Goal: Navigation & Orientation: Find specific page/section

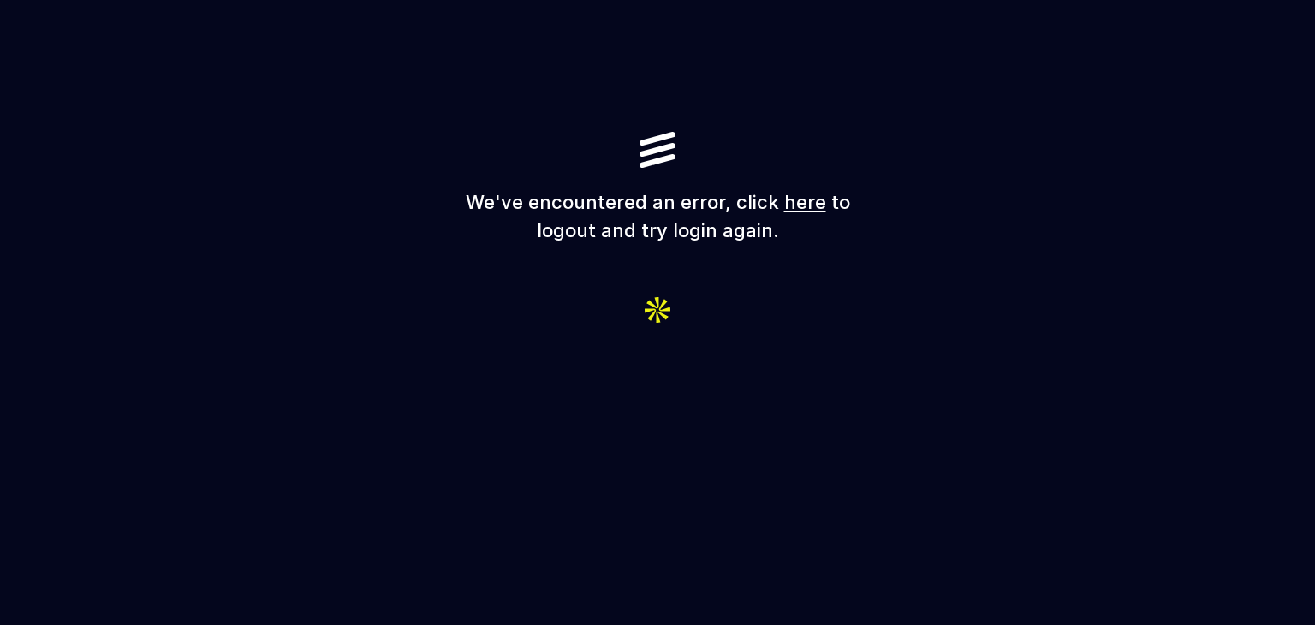
click at [777, 210] on h1 "We've encountered an error, click here to logout and try login again." at bounding box center [657, 216] width 411 height 56
click at [790, 200] on link "here" at bounding box center [805, 202] width 42 height 22
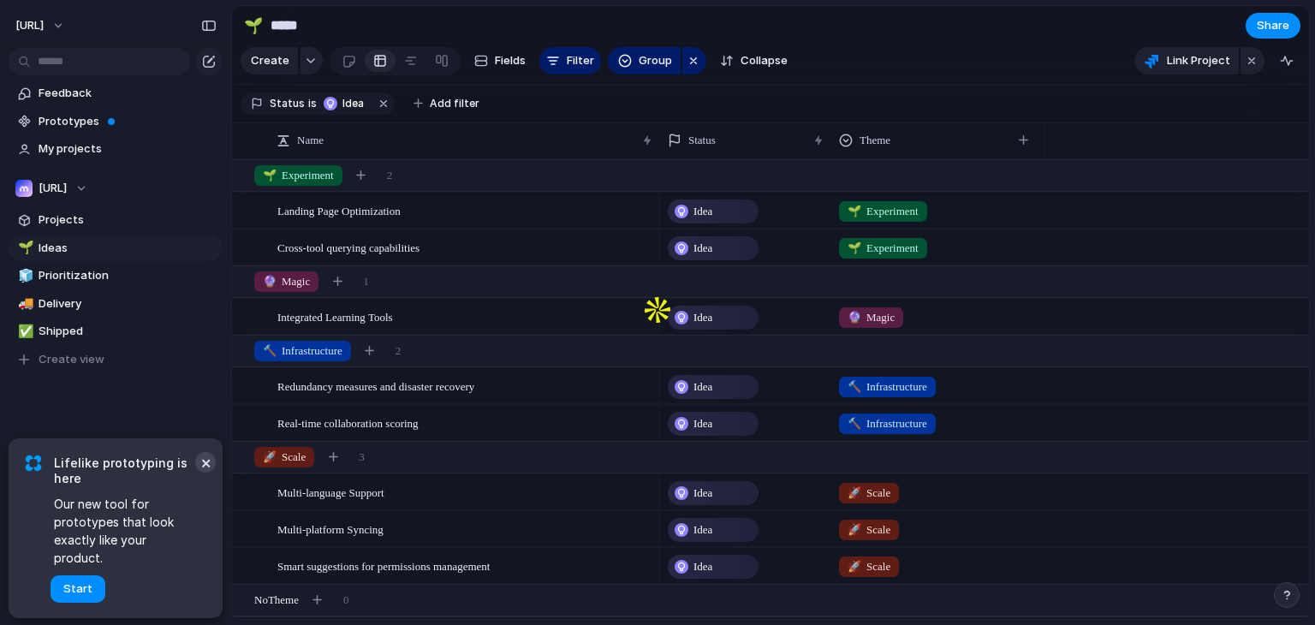
click at [199, 472] on button "×" at bounding box center [205, 462] width 21 height 21
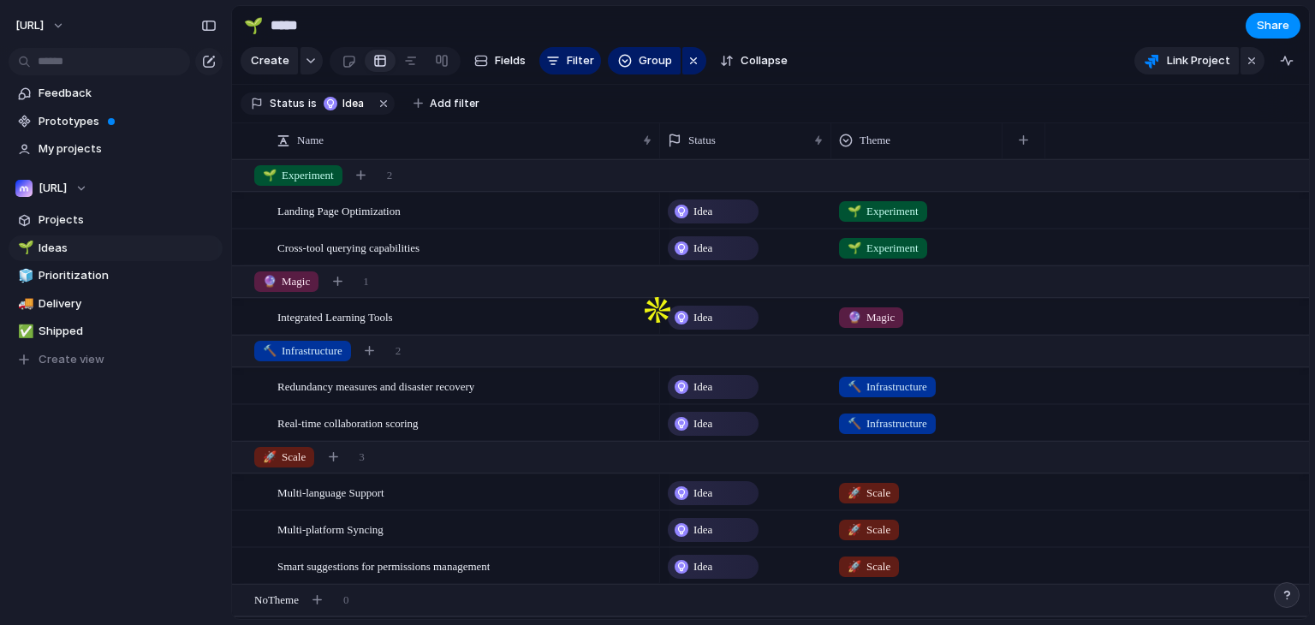
click at [72, 401] on div "Feedback Prototypes My projects [URL] Projects 🌱 Ideas 🧊 Prioritization 🚚 Deliv…" at bounding box center [115, 255] width 231 height 511
click at [361, 229] on div "Landing Page Optimization" at bounding box center [465, 210] width 377 height 35
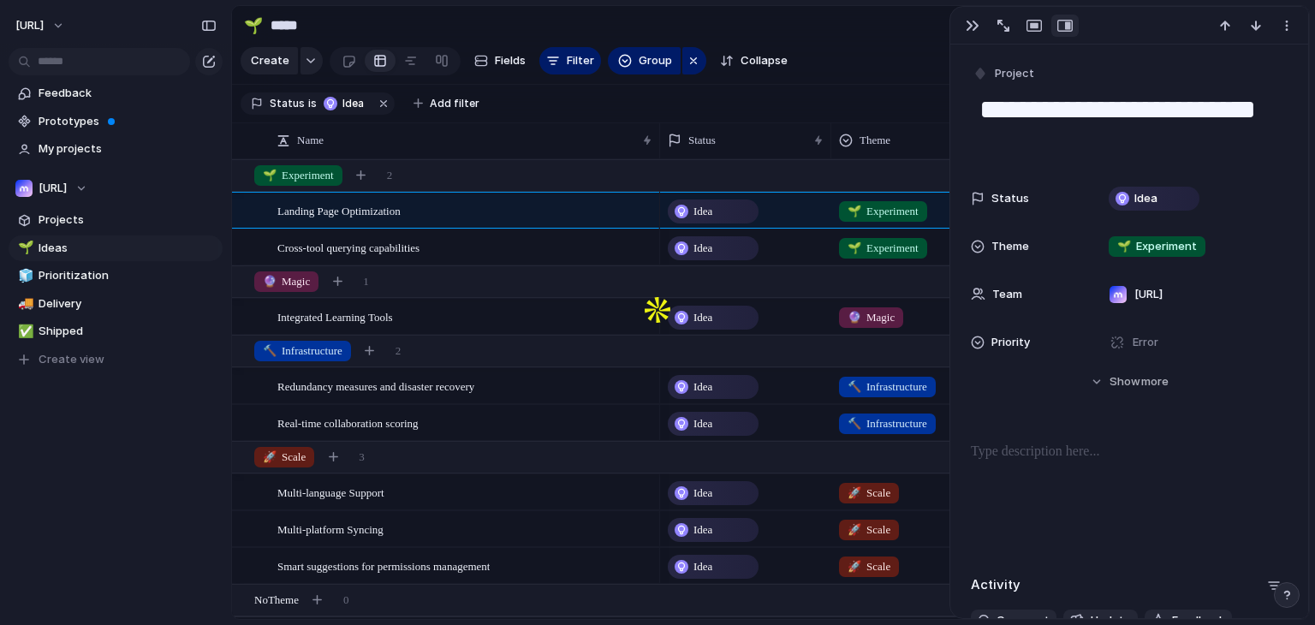
click at [147, 508] on div "Keep using Index You're approaching the free limit of 300 items Upgrade plan" at bounding box center [115, 561] width 231 height 115
click at [153, 478] on div "Feedback Prototypes My projects [URL] Projects 🌱 Ideas 🧊 Prioritization 🚚 Deliv…" at bounding box center [115, 255] width 231 height 511
click at [104, 213] on span "Projects" at bounding box center [128, 219] width 178 height 17
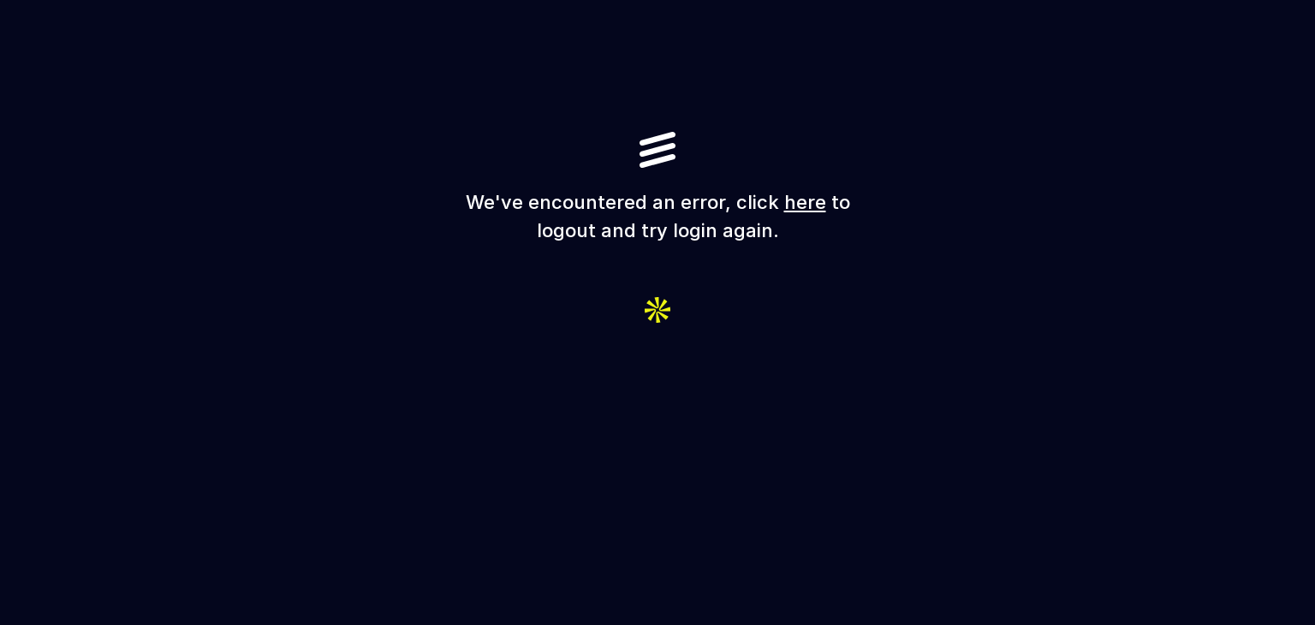
click at [806, 199] on link "here" at bounding box center [805, 202] width 42 height 22
click at [802, 203] on link "here" at bounding box center [805, 202] width 42 height 22
click at [538, 239] on h1 "We've encountered an error, click here to logout and try login again." at bounding box center [657, 216] width 411 height 56
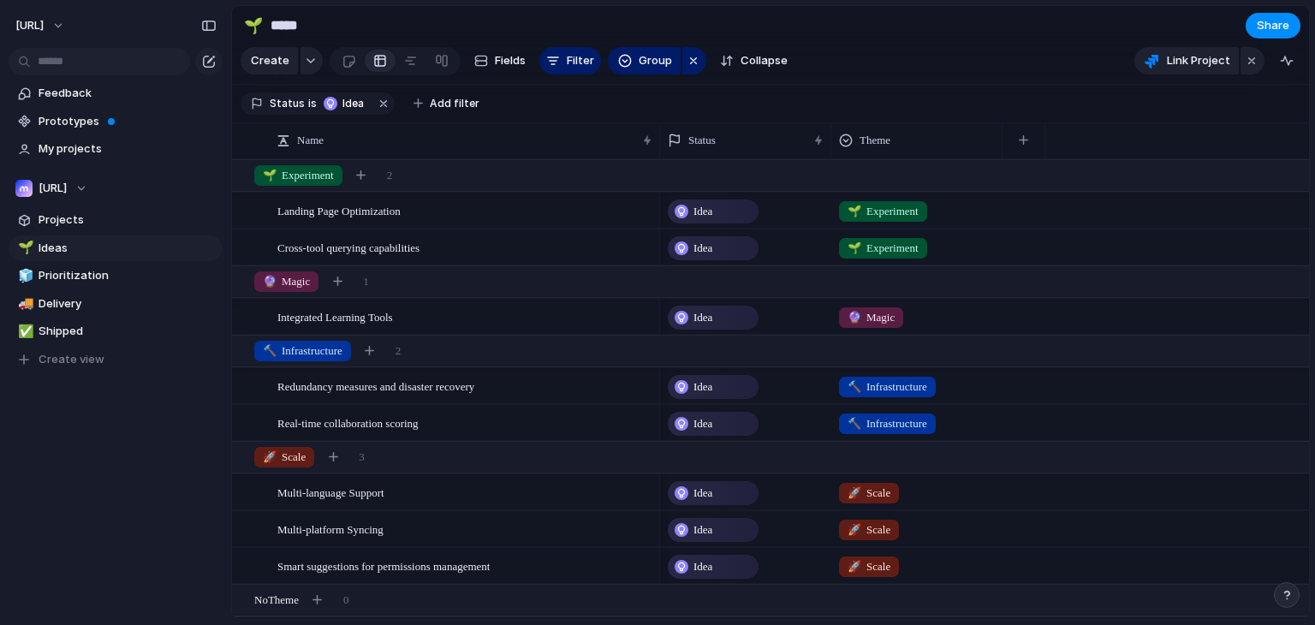
click at [68, 467] on div "Feedback Prototypes My projects [URL] Projects 🌱 Ideas 🧊 Prioritization 🚚 Deliv…" at bounding box center [115, 255] width 231 height 511
click at [96, 307] on span "Delivery" at bounding box center [128, 303] width 178 height 17
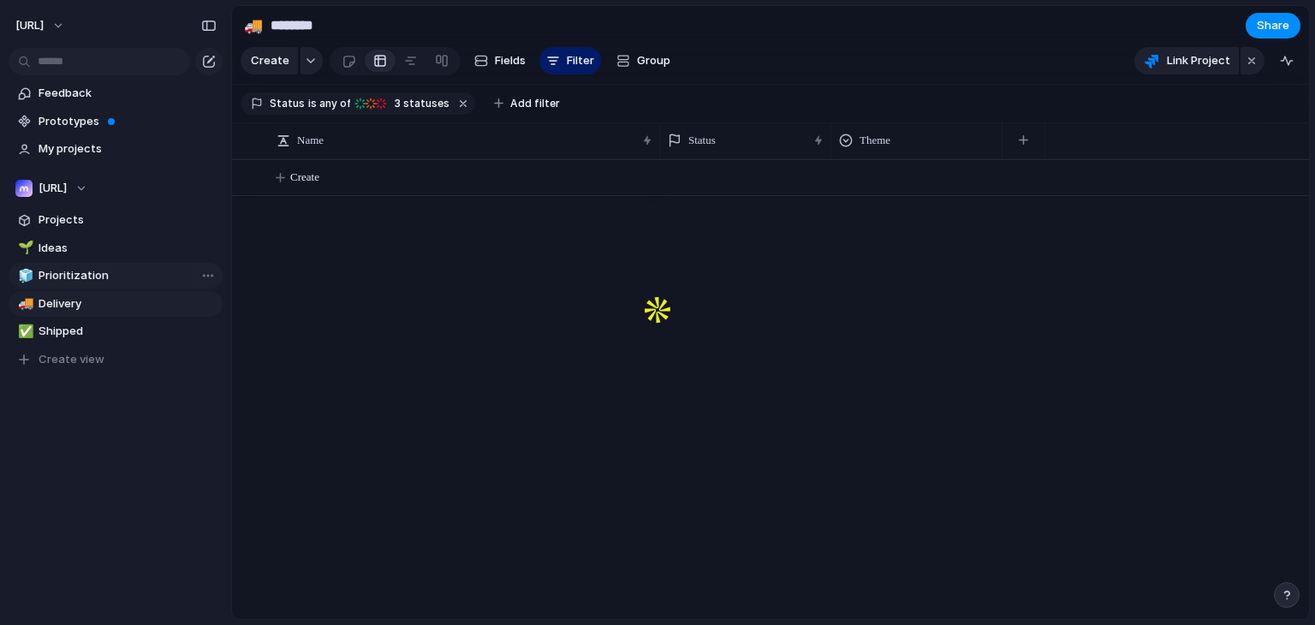
click at [74, 274] on span "Prioritization" at bounding box center [128, 275] width 178 height 17
type input "**********"
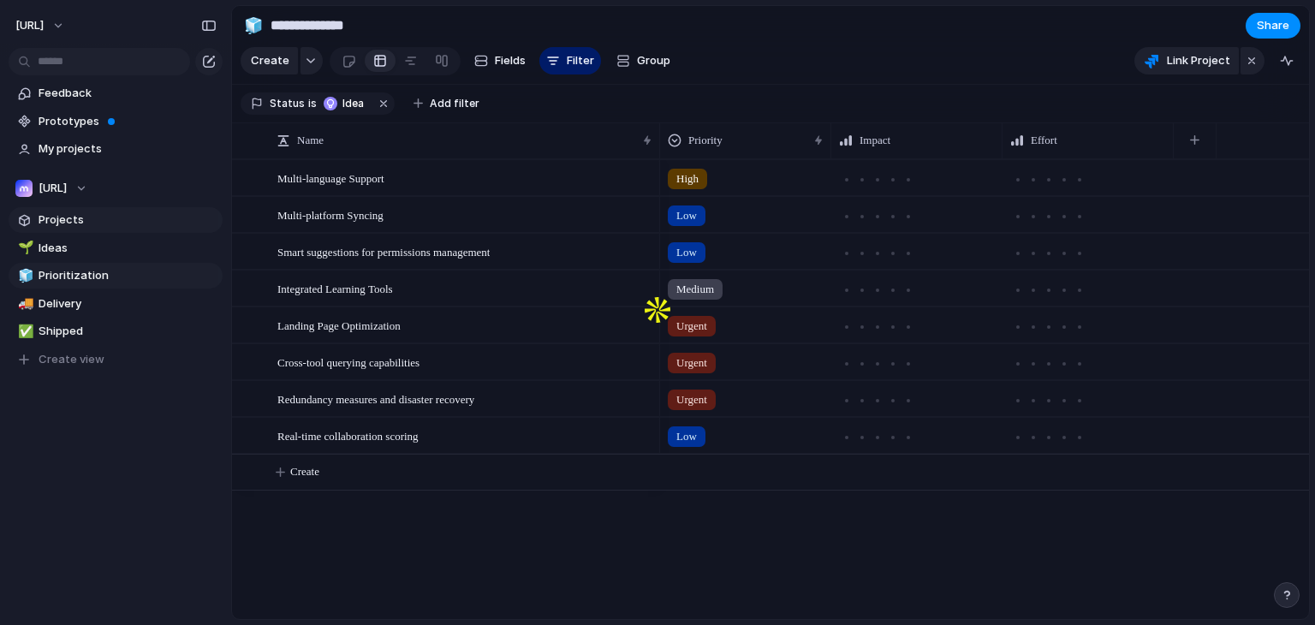
drag, startPoint x: 42, startPoint y: 464, endPoint x: 70, endPoint y: 222, distance: 243.9
click at [45, 455] on div "Feedback Prototypes My projects [URL] Projects 🌱 Ideas 🧊 Prioritization 🚚 Deliv…" at bounding box center [115, 255] width 231 height 511
click at [77, 86] on span "Feedback" at bounding box center [128, 93] width 178 height 17
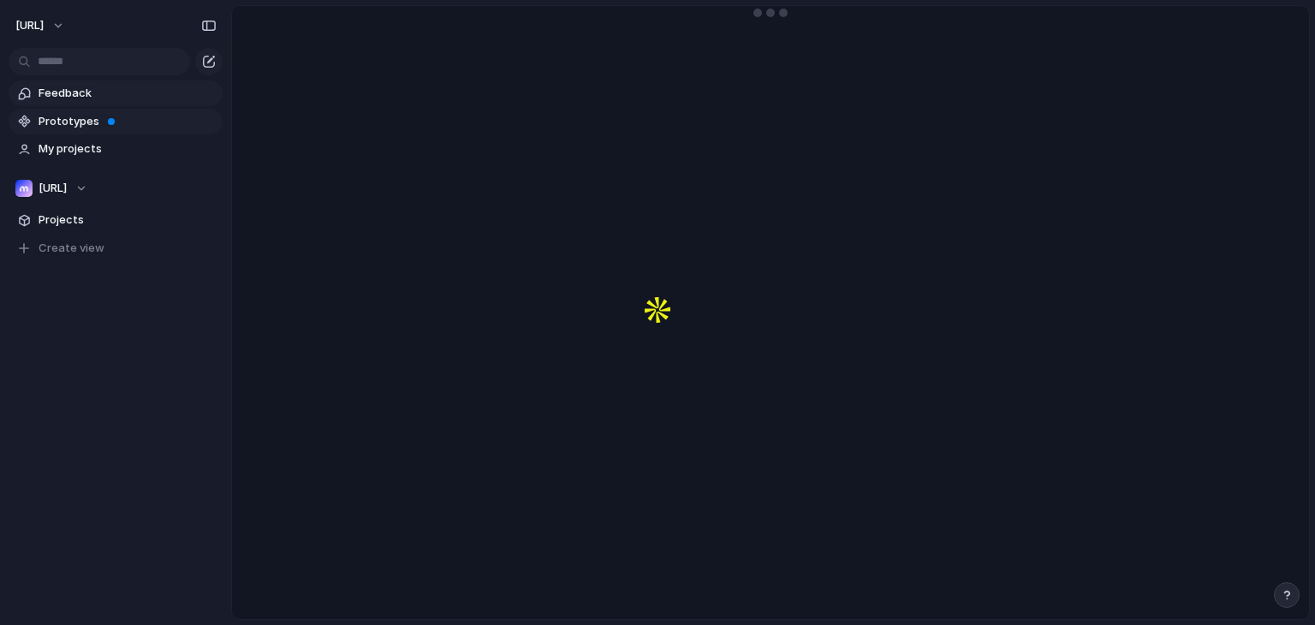
click at [82, 124] on span "Prototypes" at bounding box center [128, 121] width 178 height 17
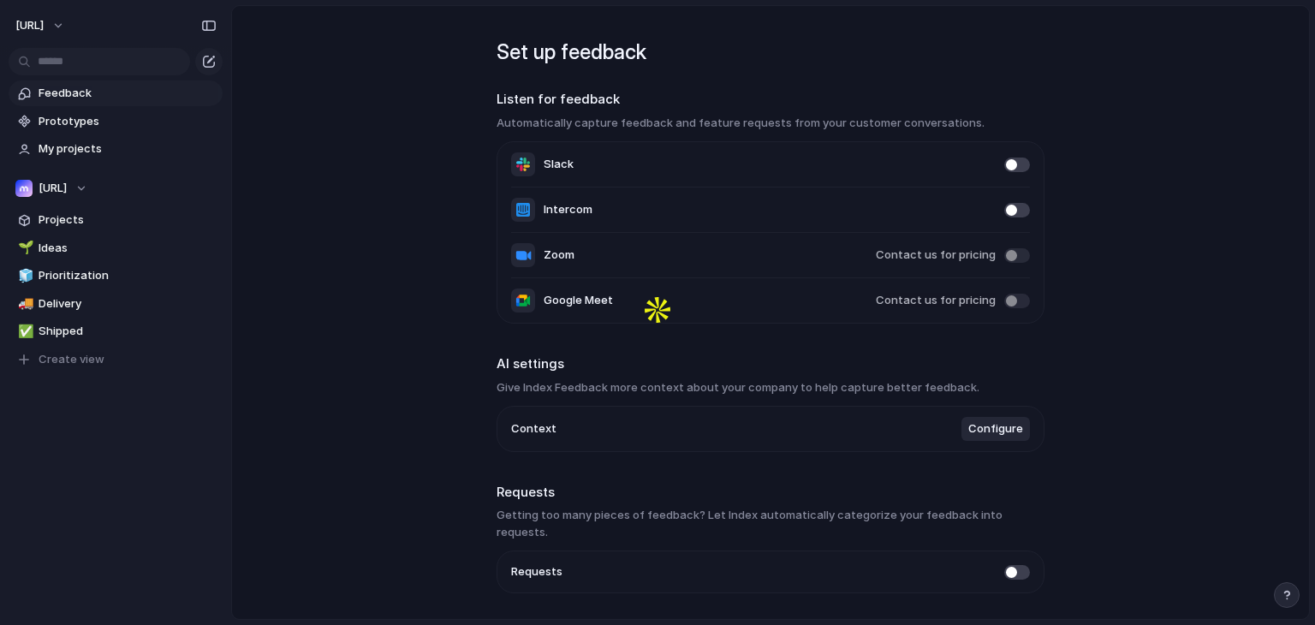
click at [116, 423] on div "Feedback Prototypes My projects [URL] Projects 🌱 Ideas 🧊 Prioritization 🚚 Deliv…" at bounding box center [115, 255] width 231 height 511
click at [67, 181] on span "[URL]" at bounding box center [53, 188] width 28 height 17
click at [79, 181] on div "[URL] Create new team" at bounding box center [657, 312] width 1315 height 625
click at [86, 138] on link "My projects" at bounding box center [116, 149] width 214 height 26
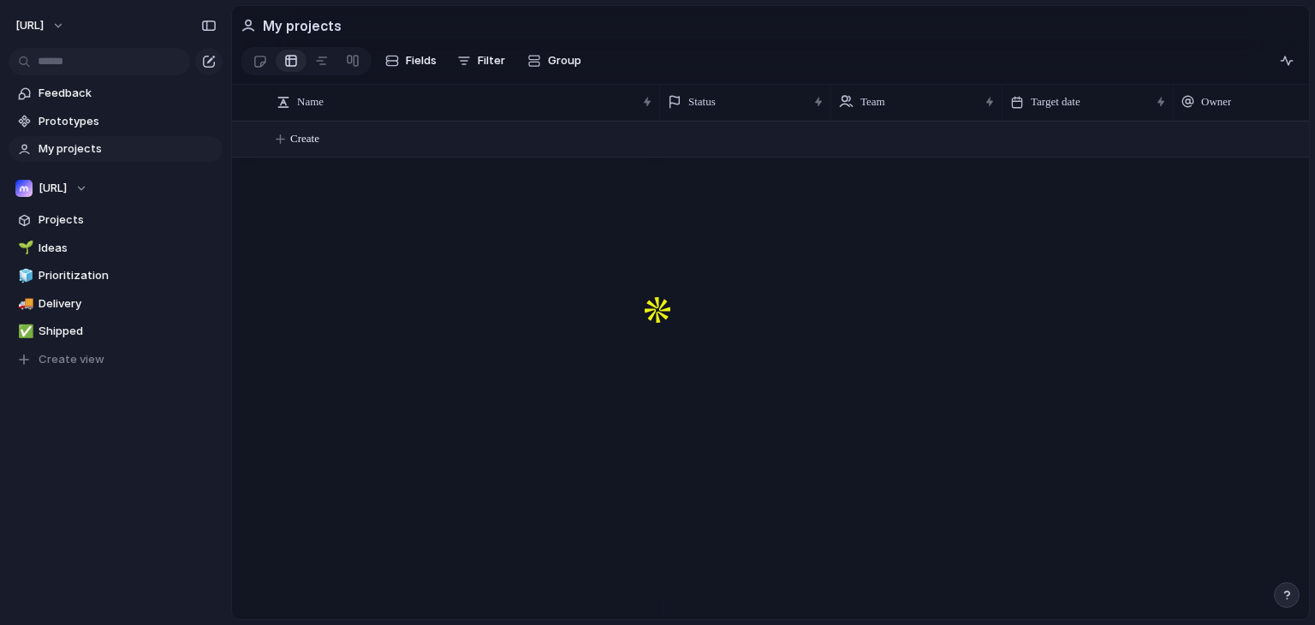
click at [303, 147] on span "Create" at bounding box center [304, 138] width 29 height 17
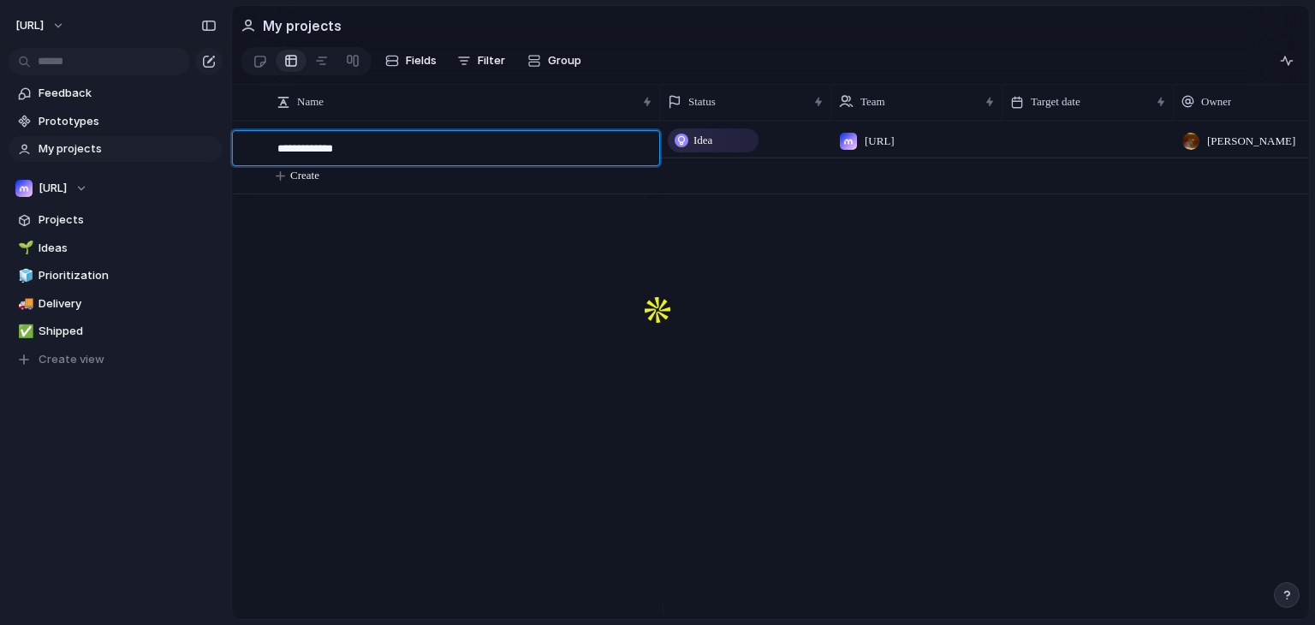
type textarea "**********"
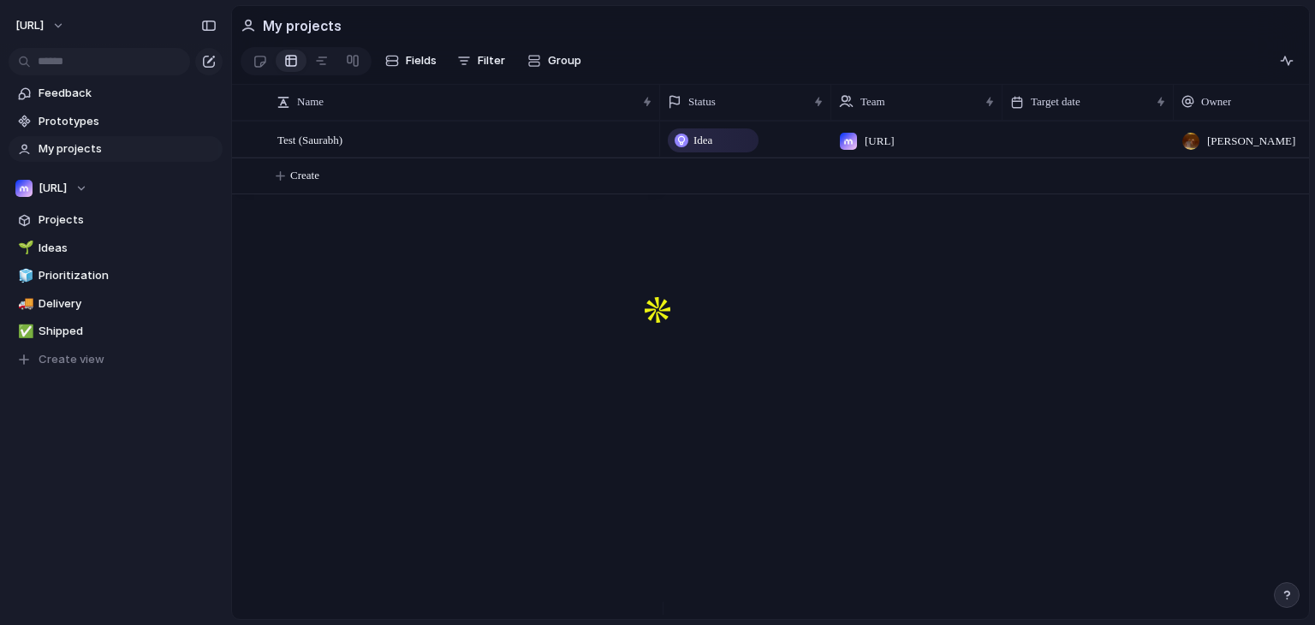
drag, startPoint x: 838, startPoint y: 616, endPoint x: 871, endPoint y: 609, distance: 34.3
click at [871, 609] on div "Name Status Team Target date Owner Created by Test (Saurabh) Idea [URL] [PERSON…" at bounding box center [770, 351] width 1077 height 535
click at [465, 333] on div "Test (Saurabh) Idea [URL] [PERSON_NAME] [PERSON_NAME] Create" at bounding box center [770, 370] width 1077 height 498
click at [82, 126] on span "Prototypes" at bounding box center [128, 121] width 178 height 17
click at [592, 303] on div "Test (Saurabh) Idea [URL] [PERSON_NAME] [PERSON_NAME] Create" at bounding box center [770, 370] width 1077 height 498
